Goal: Check status: Check status

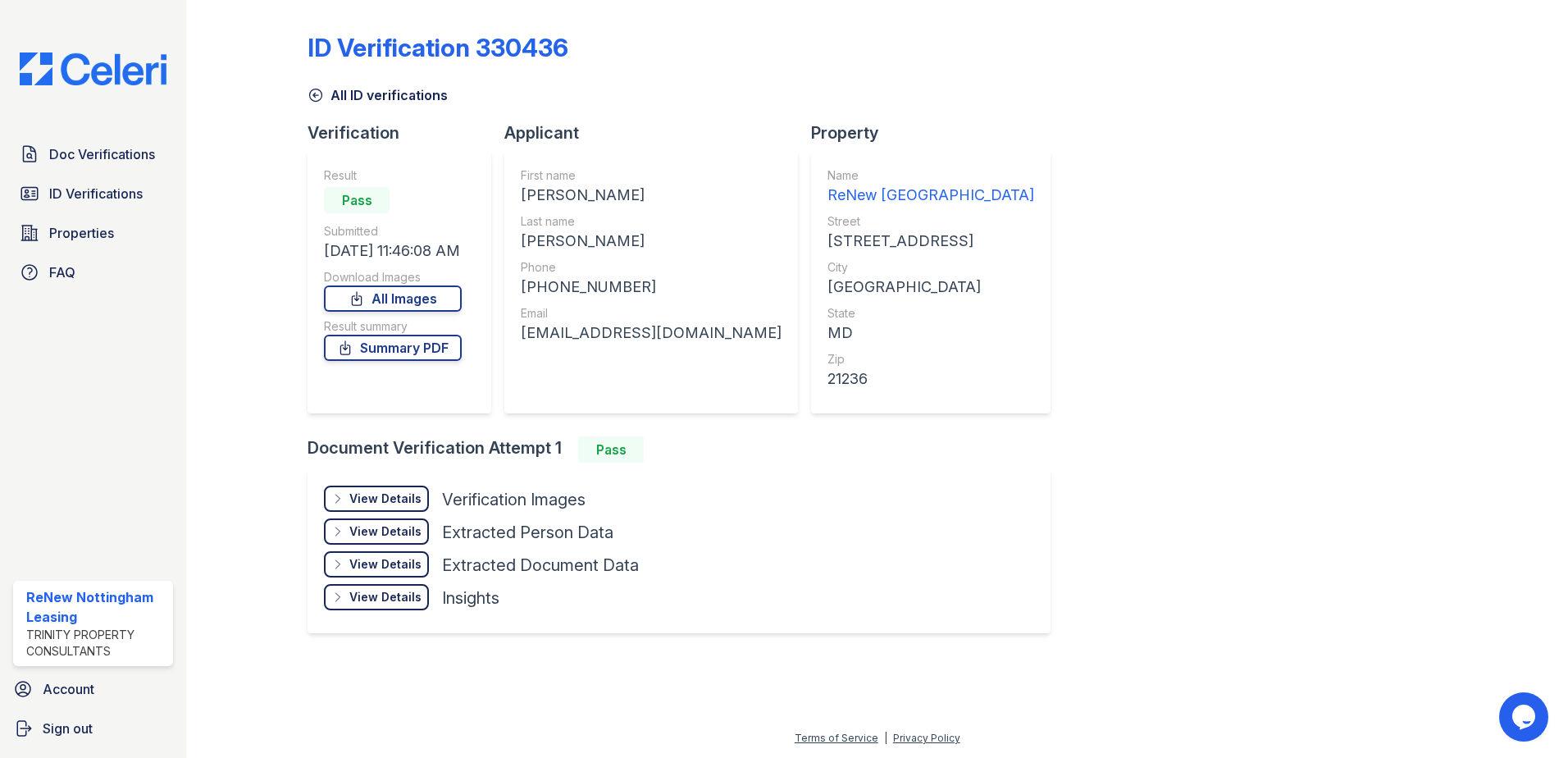
click at [318, 93] on icon at bounding box center [316, 96] width 17 height 17
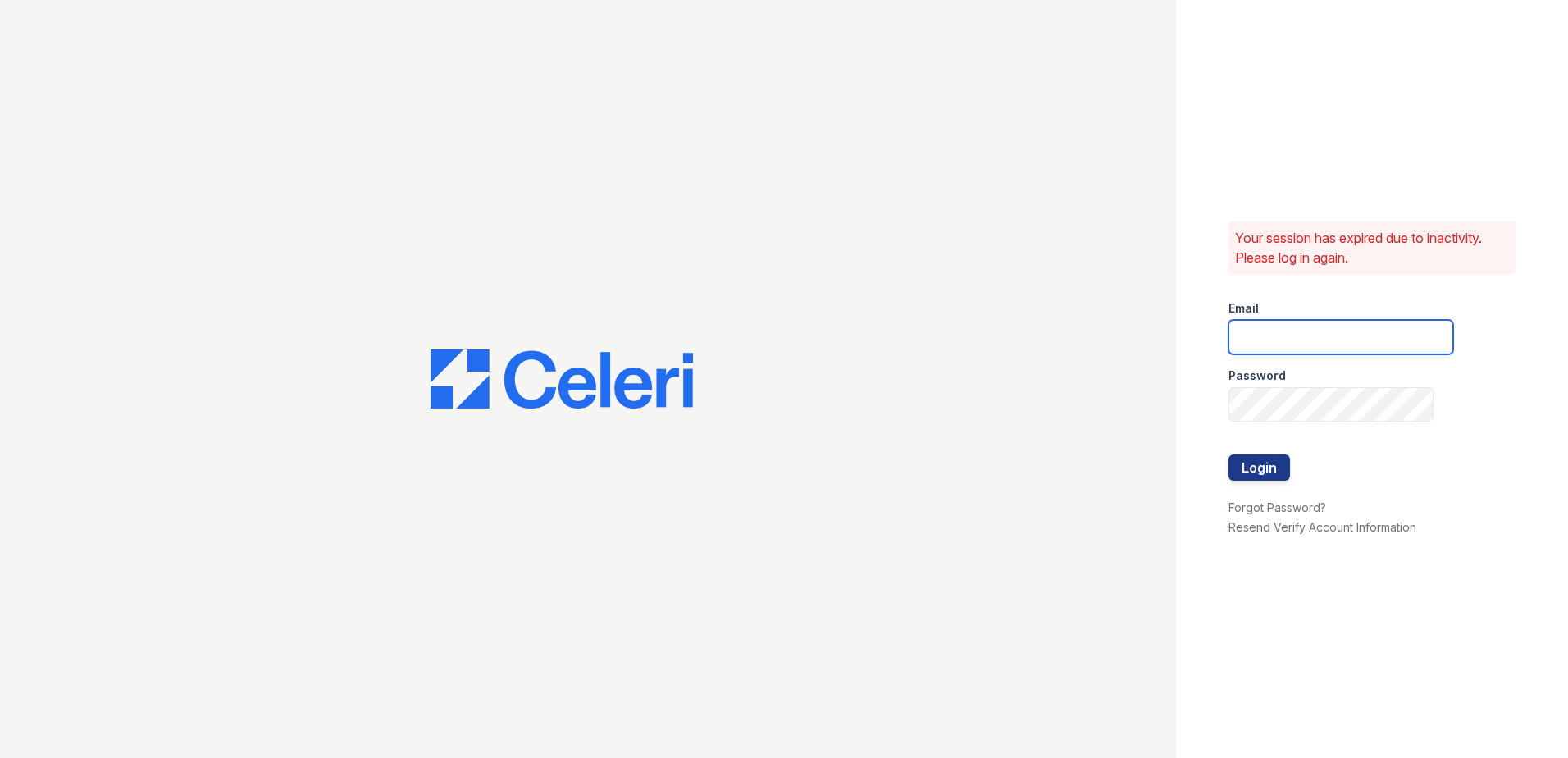
type input "renewnottingham@trinity-pm.com"
click at [1262, 472] on button "Login" at bounding box center [1259, 468] width 61 height 27
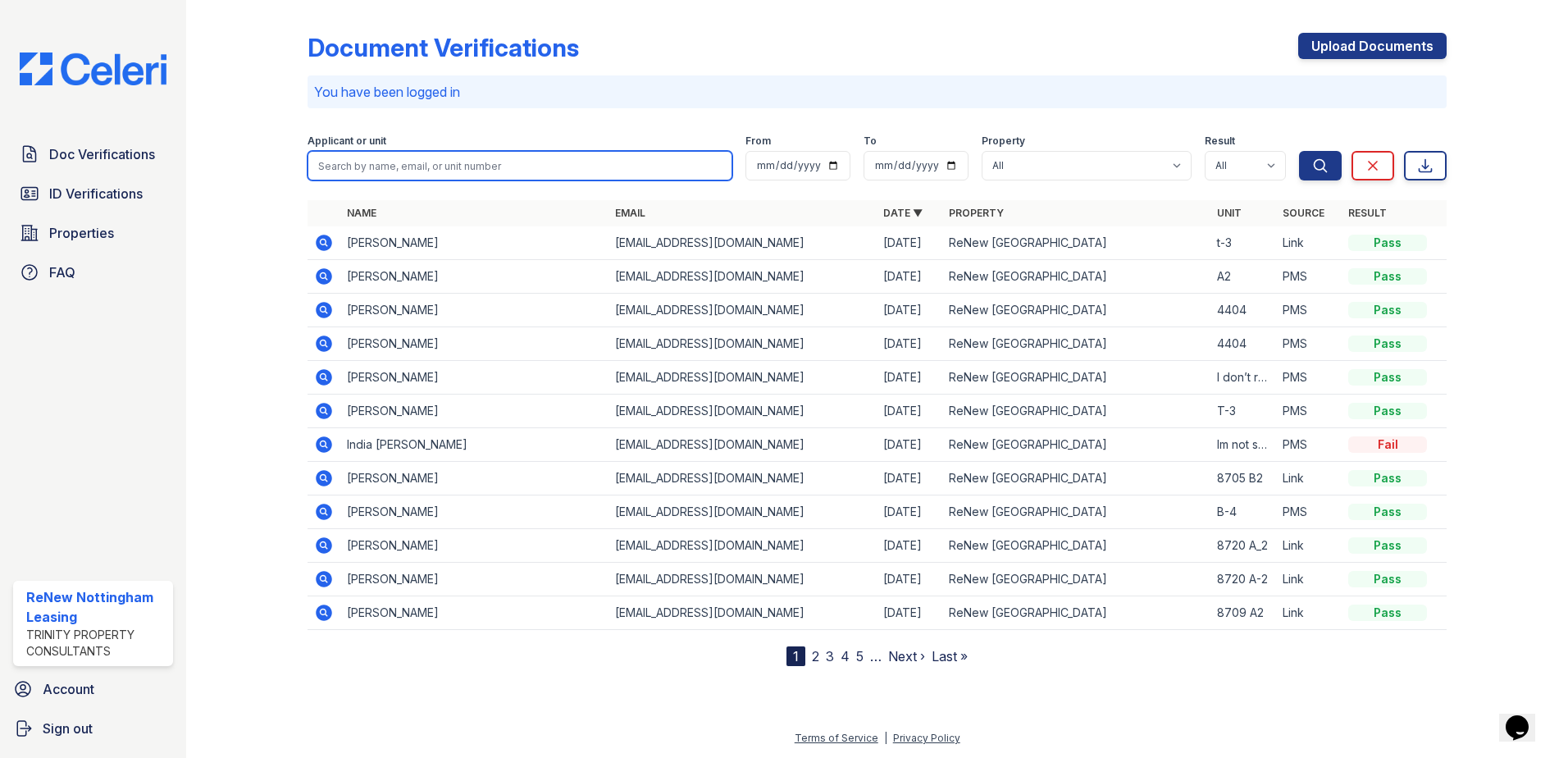
click at [362, 163] on input "search" at bounding box center [519, 166] width 425 height 30
type input "Catherine"
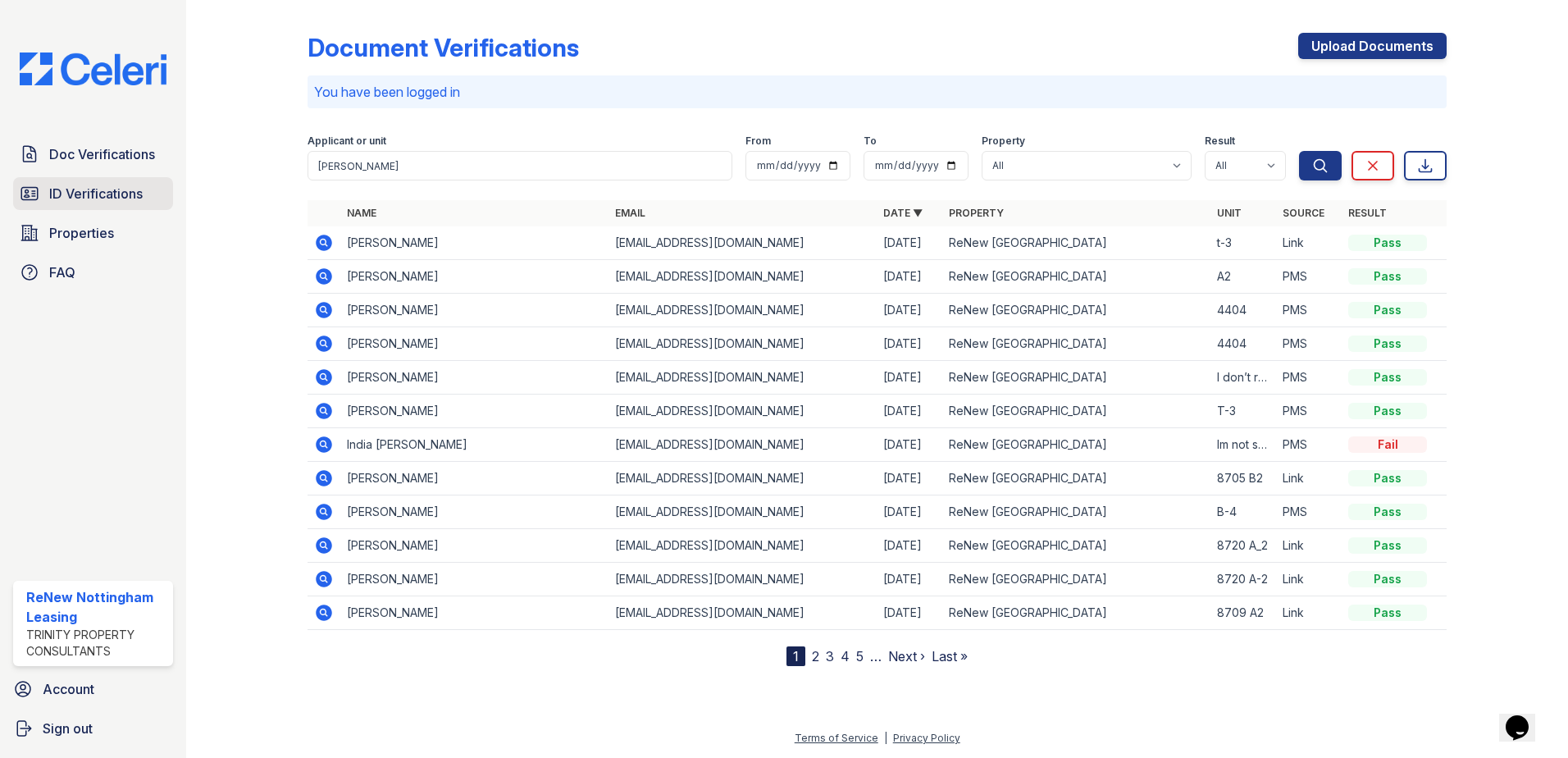
click at [64, 193] on span "ID Verifications" at bounding box center [96, 194] width 93 height 20
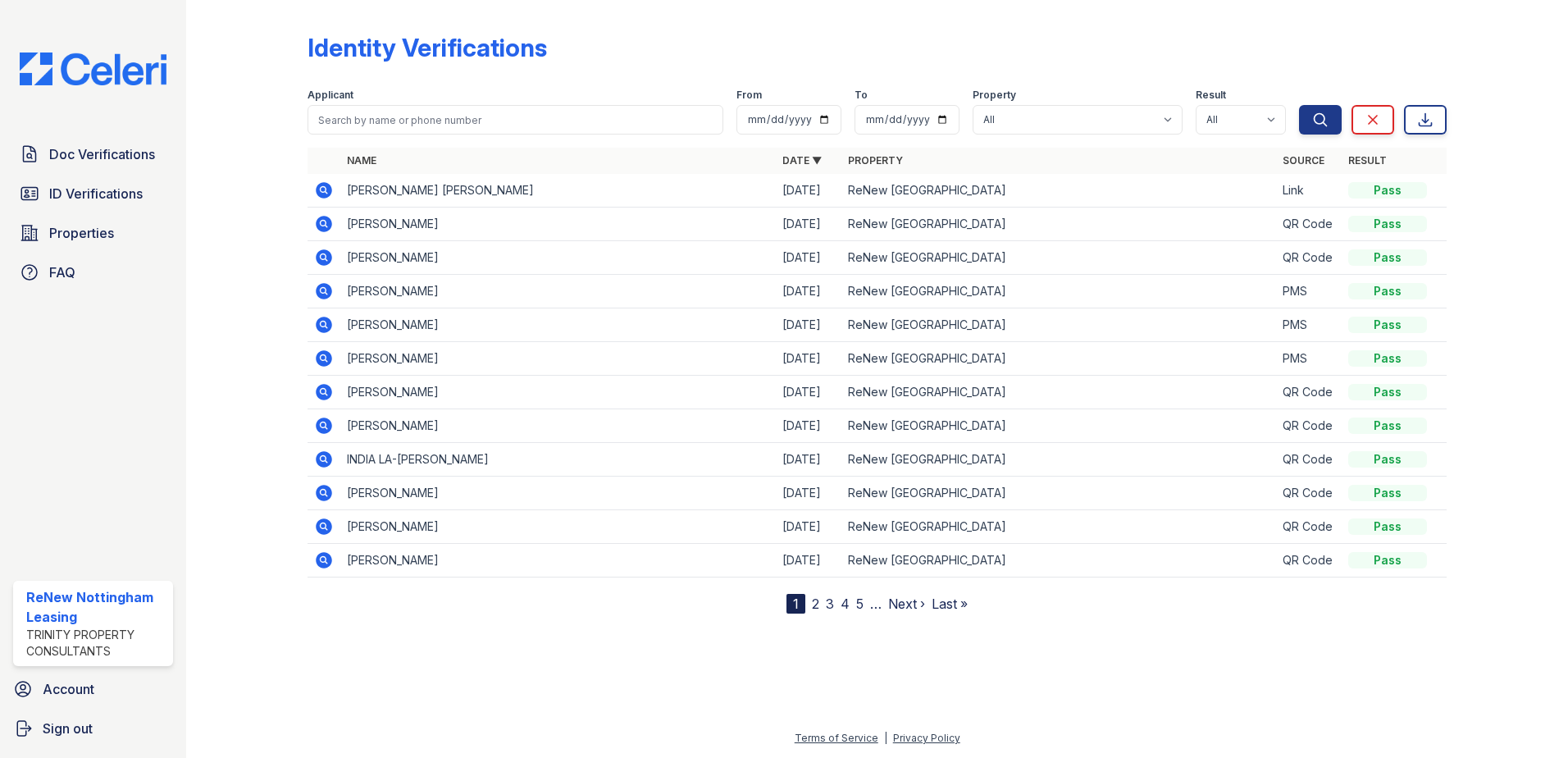
click at [442, 101] on div "Applicant" at bounding box center [515, 97] width 415 height 17
click at [437, 110] on input "search" at bounding box center [515, 120] width 415 height 30
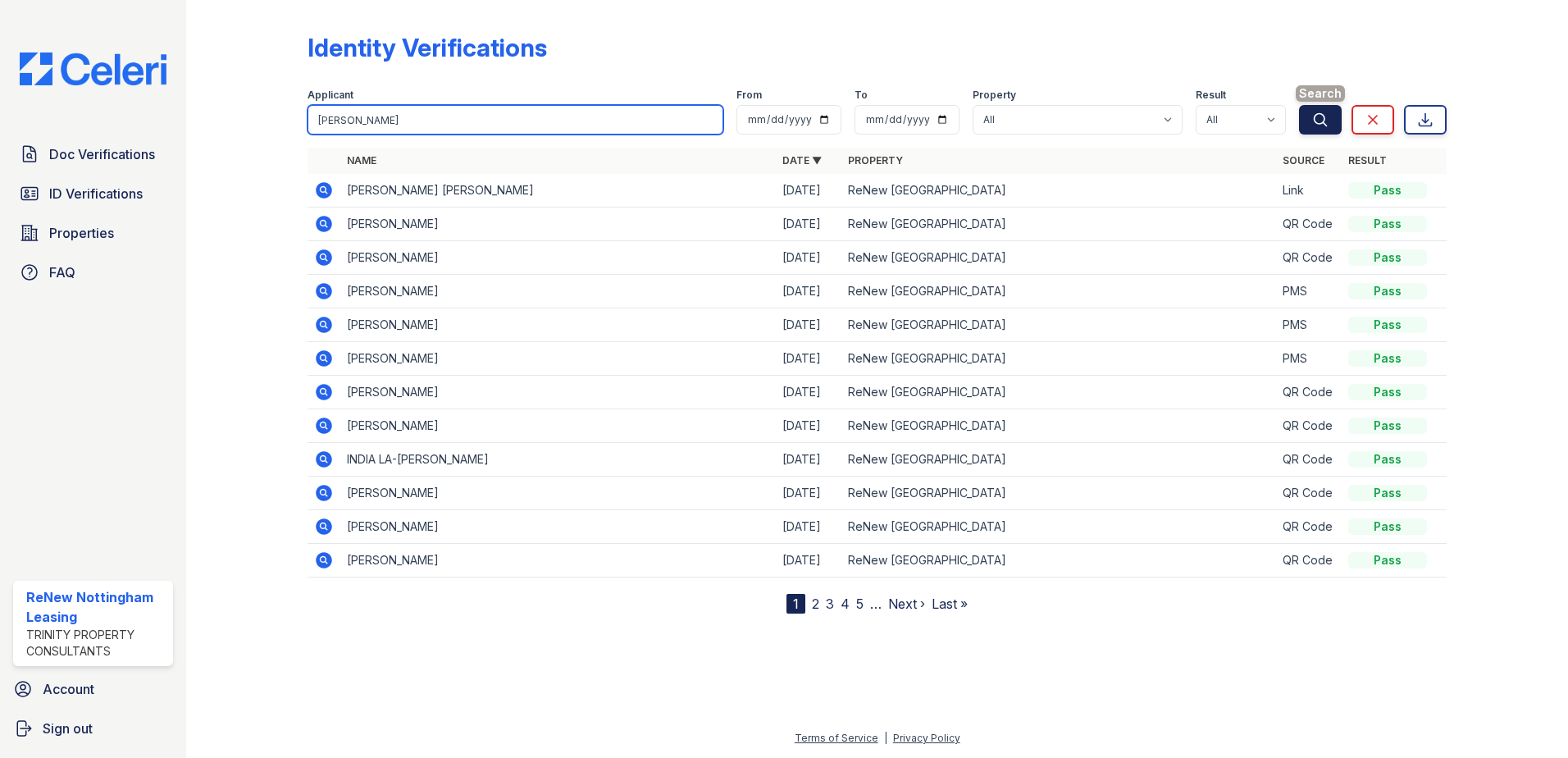
type input "catherine"
click at [1330, 126] on button "Search" at bounding box center [1320, 120] width 42 height 30
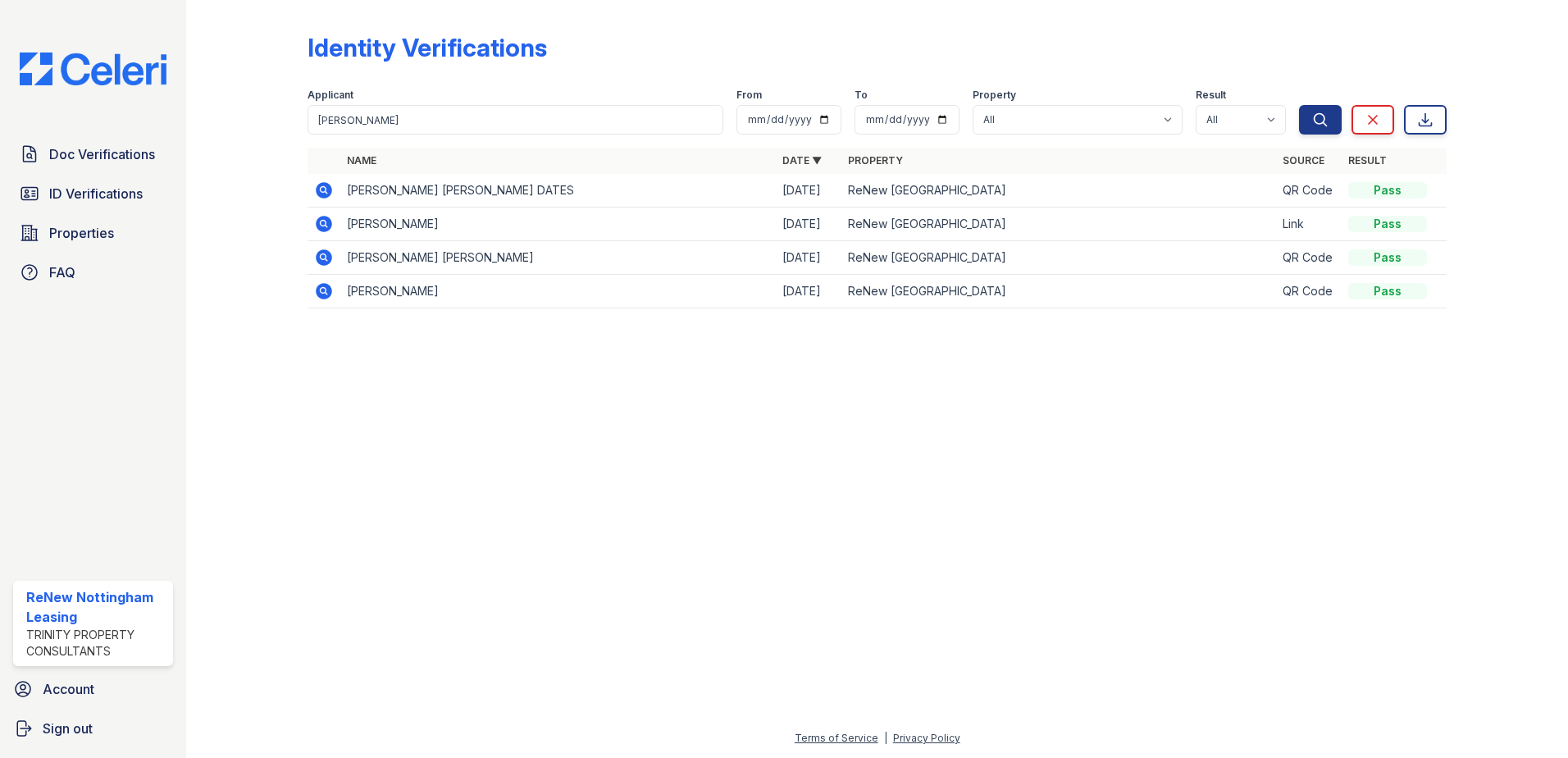
click at [326, 226] on icon at bounding box center [324, 224] width 17 height 17
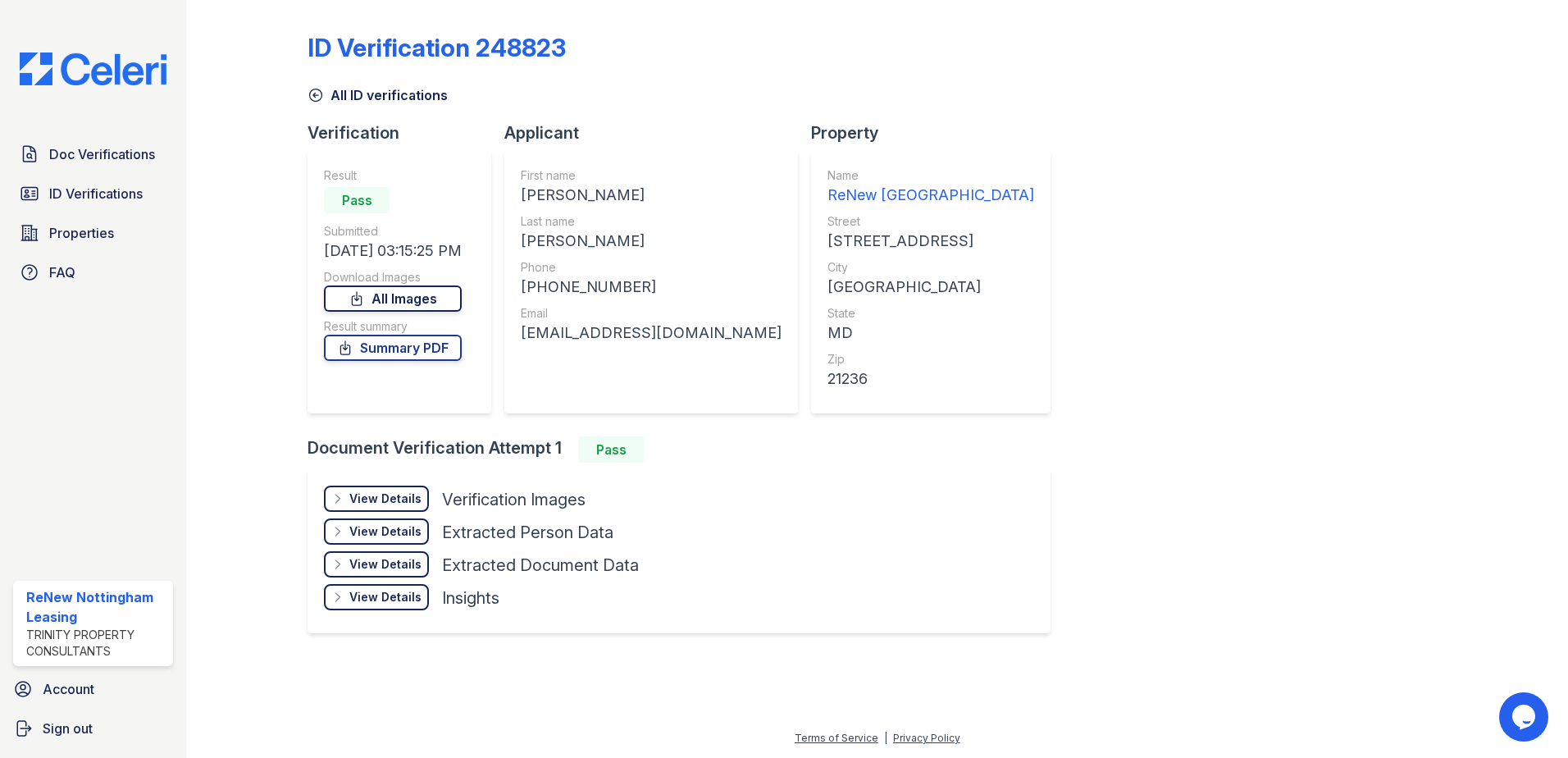
click at [427, 303] on link "All Images" at bounding box center [393, 298] width 138 height 27
click at [413, 301] on link "All Images" at bounding box center [393, 298] width 138 height 27
click at [410, 302] on link "All Images" at bounding box center [393, 298] width 138 height 27
click at [1382, 509] on div "ID Verification 248823 All ID verifications Verification Result Pass Submitted …" at bounding box center [877, 331] width 1139 height 649
click at [387, 293] on link "All Images" at bounding box center [393, 298] width 138 height 27
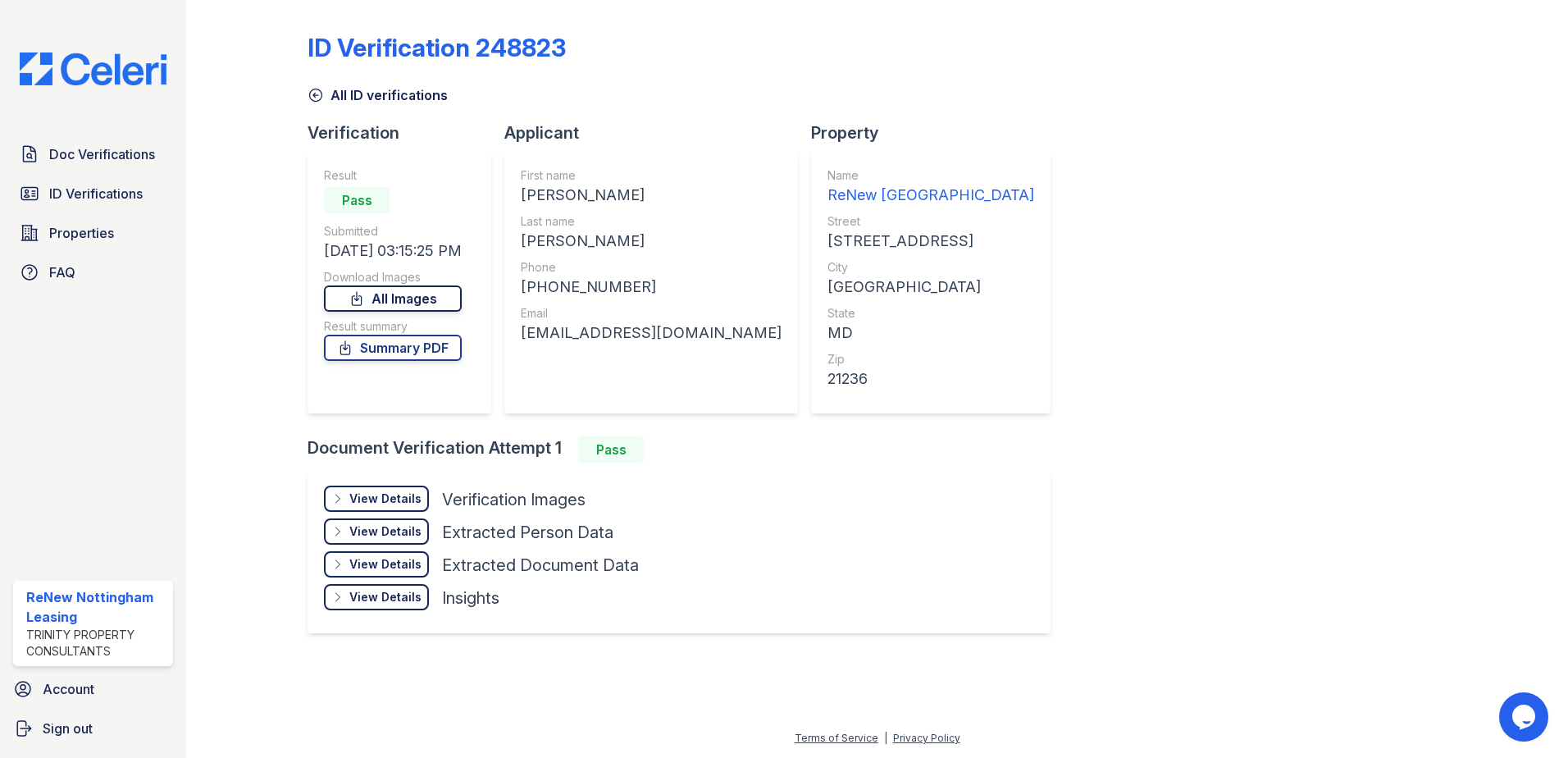
click at [408, 300] on link "All Images" at bounding box center [393, 298] width 138 height 27
click at [430, 350] on link "Summary PDF" at bounding box center [393, 348] width 138 height 27
